Goal: Navigation & Orientation: Find specific page/section

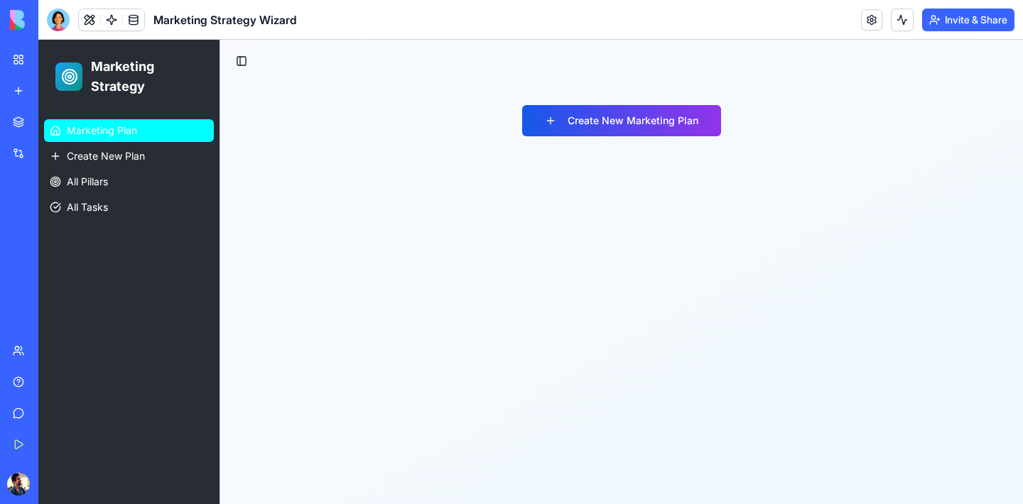
click at [158, 137] on link "Marketing Plan" at bounding box center [129, 130] width 170 height 23
click at [145, 126] on link "Marketing Plan" at bounding box center [129, 130] width 170 height 23
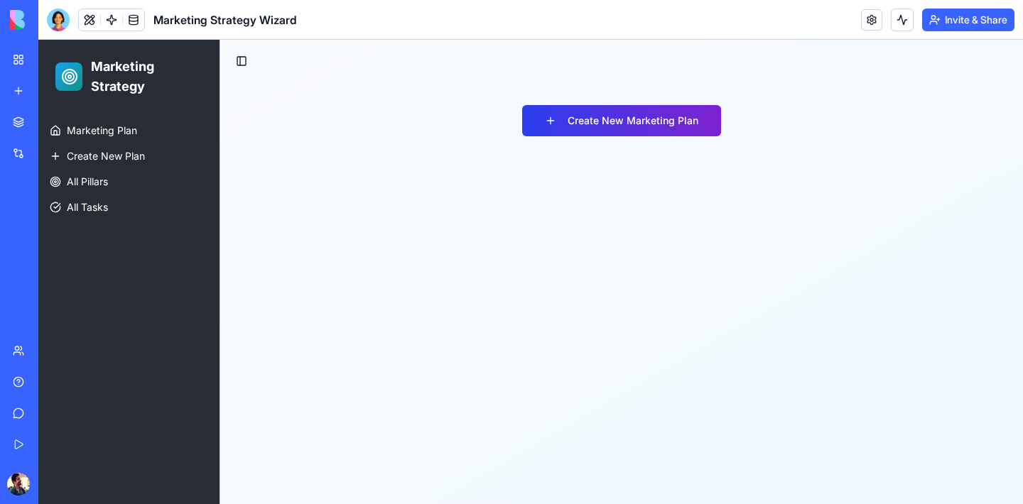
click at [601, 120] on button "Create New Marketing Plan" at bounding box center [621, 120] width 199 height 31
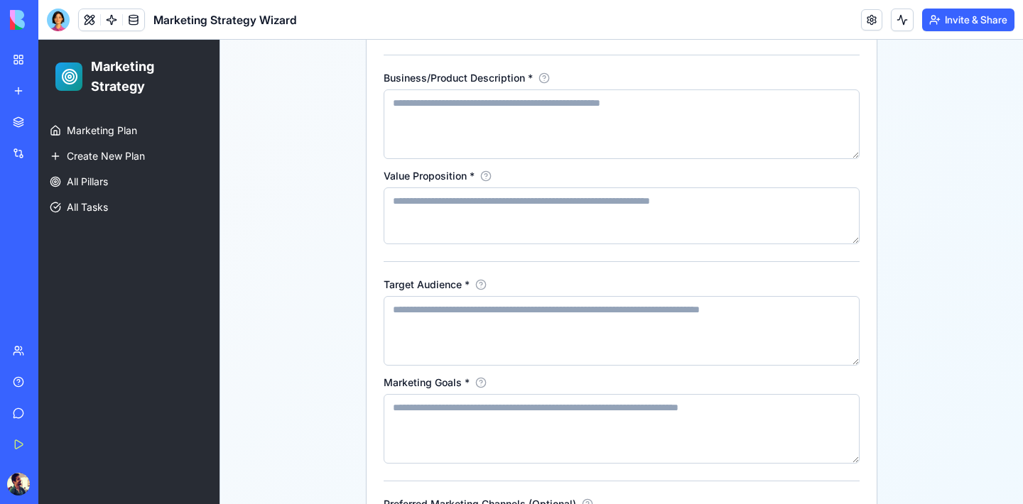
scroll to position [616, 0]
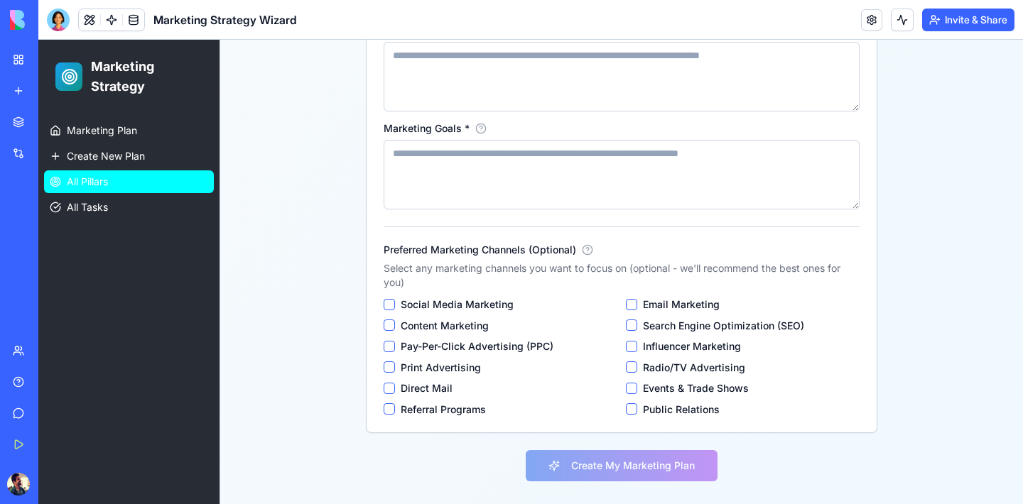
click at [141, 180] on link "All Pillars" at bounding box center [129, 181] width 170 height 23
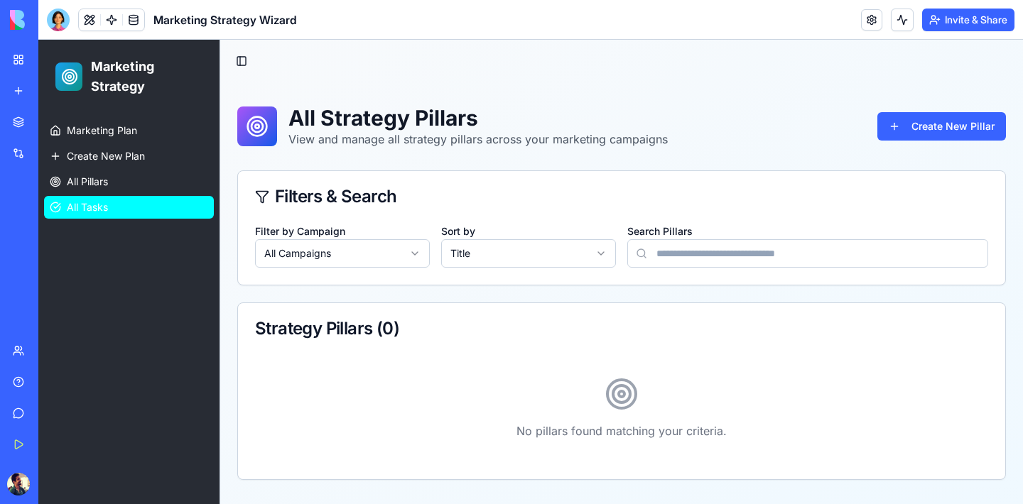
click at [121, 202] on link "All Tasks" at bounding box center [129, 207] width 170 height 23
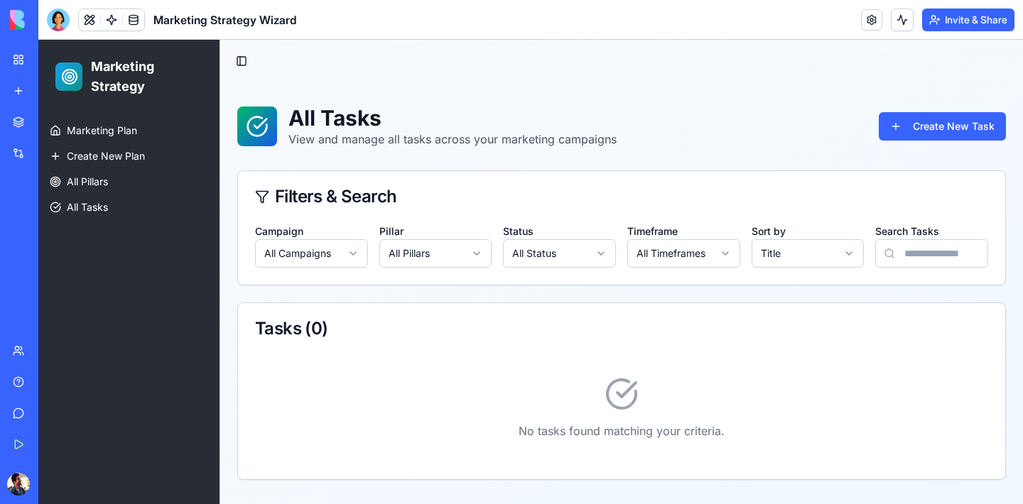
click at [25, 60] on link "My Workspace" at bounding box center [32, 59] width 57 height 28
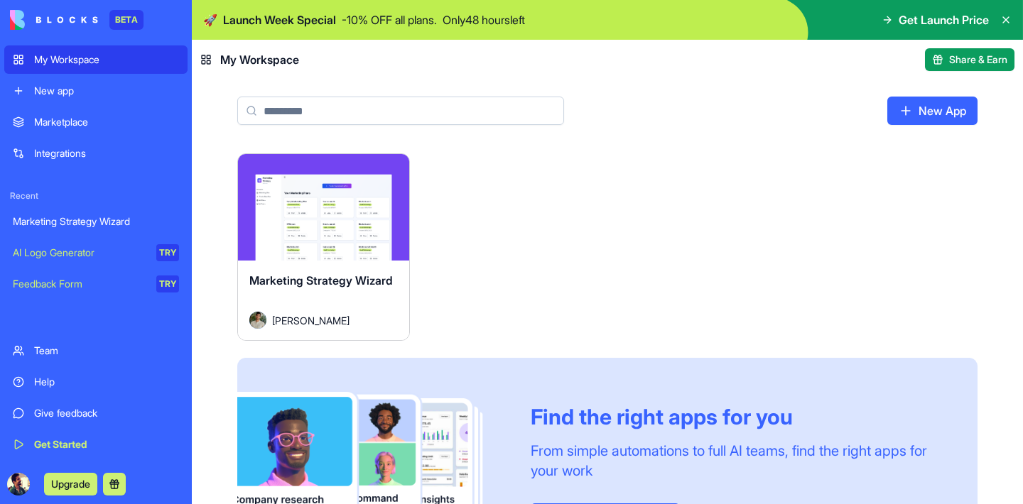
click at [507, 220] on div "Launch Marketing Strategy Wizard [PERSON_NAME] Find the right apps for you From…" at bounding box center [607, 365] width 740 height 425
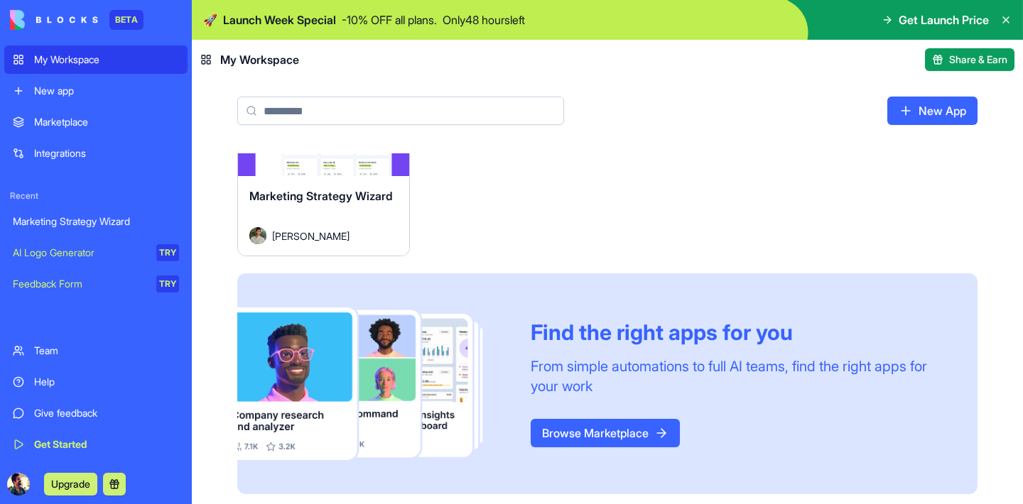
scroll to position [87, 0]
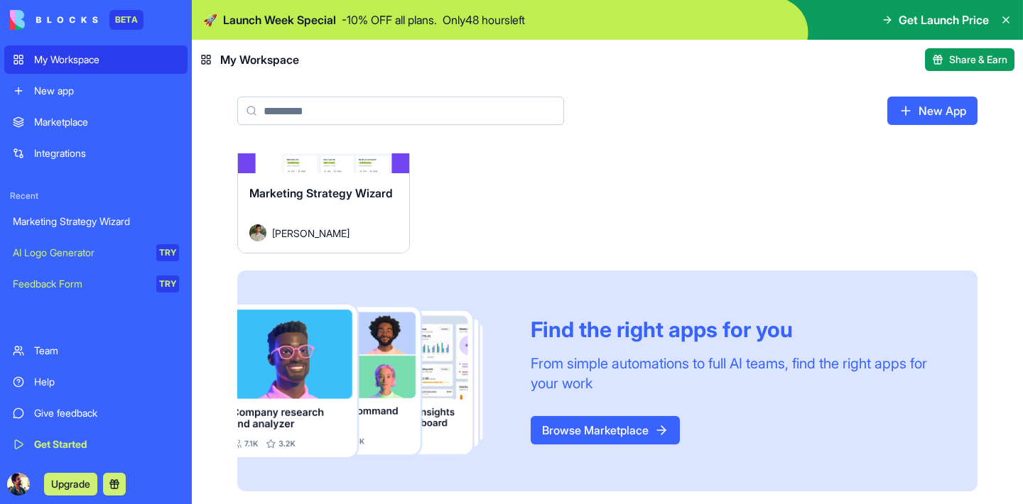
click at [95, 123] on div "Marketplace" at bounding box center [106, 122] width 145 height 14
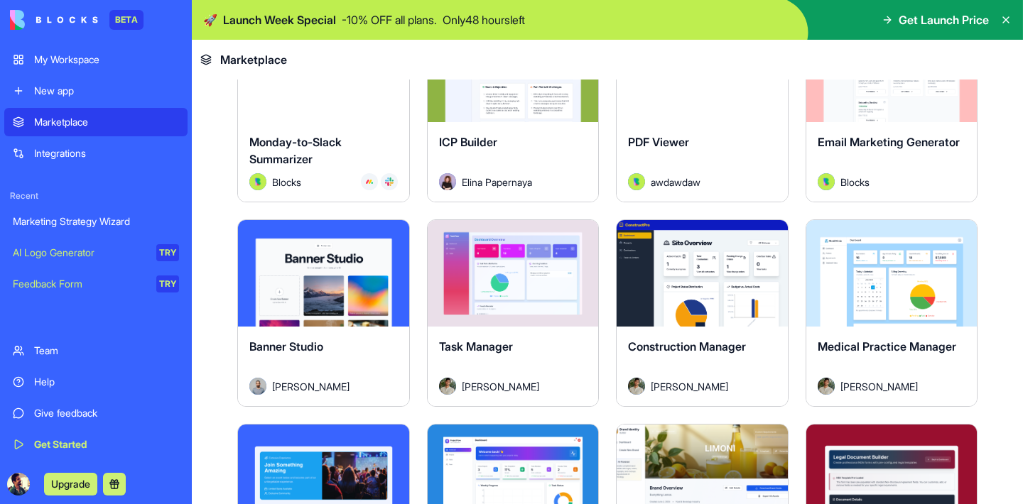
scroll to position [2196, 0]
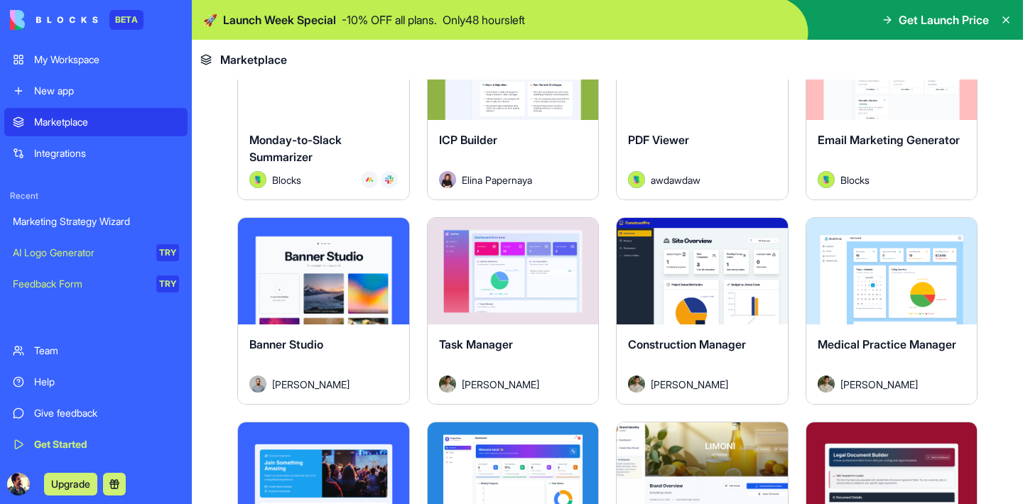
click at [548, 300] on div "Explore" at bounding box center [512, 271] width 171 height 107
click at [527, 259] on button "Explore" at bounding box center [512, 271] width 107 height 28
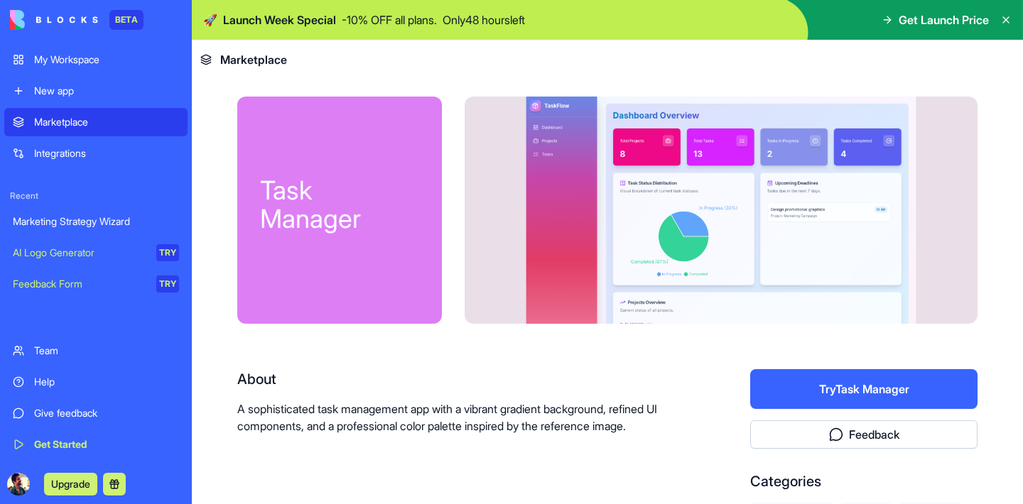
click at [707, 185] on div at bounding box center [720, 210] width 513 height 227
